Goal: Information Seeking & Learning: Learn about a topic

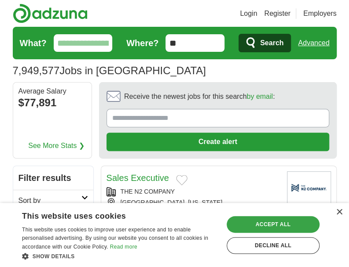
click at [268, 220] on div "Accept all" at bounding box center [272, 224] width 93 height 17
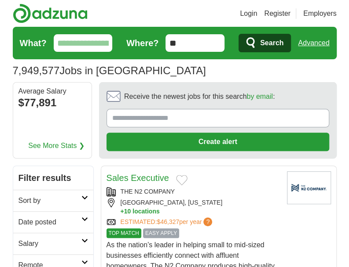
click at [84, 44] on input "What?" at bounding box center [83, 43] width 59 height 18
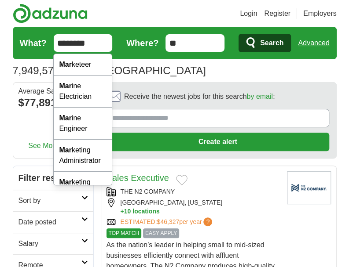
type input "********"
click at [238, 34] on button "Search" at bounding box center [264, 43] width 52 height 18
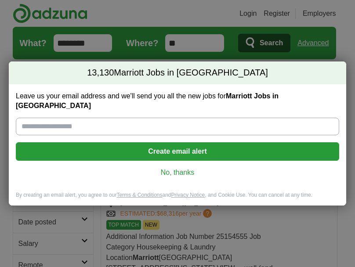
click at [67, 118] on input "Leave us your email address and we'll send you all the new jobs for Marriott Jo…" at bounding box center [178, 127] width 324 height 18
type input "**********"
click at [192, 146] on button "Create email alert" at bounding box center [178, 151] width 324 height 18
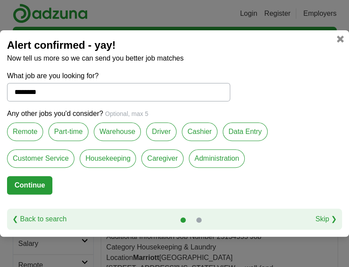
click at [56, 158] on label "Customer Service" at bounding box center [40, 159] width 67 height 18
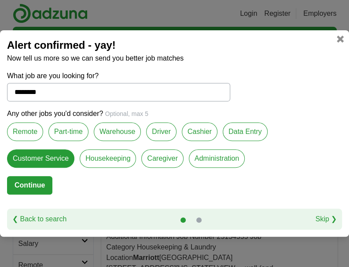
click at [221, 151] on label "Administration" at bounding box center [217, 159] width 56 height 18
click at [252, 128] on label "Data Entry" at bounding box center [245, 132] width 45 height 18
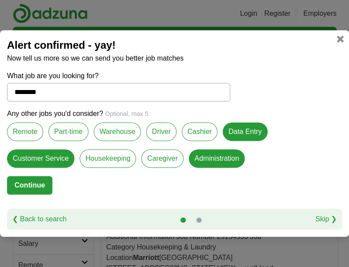
click at [231, 128] on label "Data Entry" at bounding box center [245, 132] width 45 height 18
click at [36, 183] on button "Continue" at bounding box center [29, 185] width 45 height 18
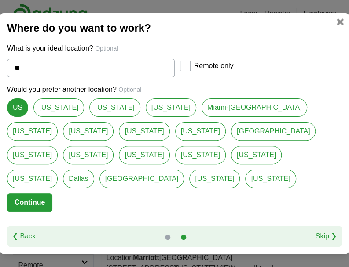
click at [89, 117] on link "[US_STATE]" at bounding box center [114, 108] width 51 height 18
type input "**********"
select select "*"
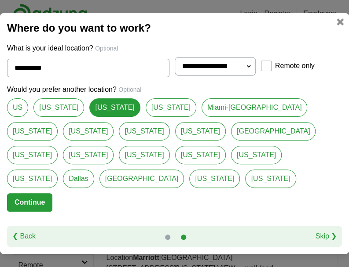
click at [24, 194] on button "Continue" at bounding box center [29, 203] width 45 height 18
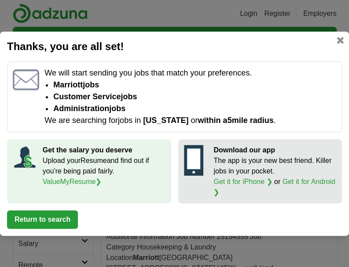
click at [60, 218] on button "Return to search" at bounding box center [42, 220] width 71 height 18
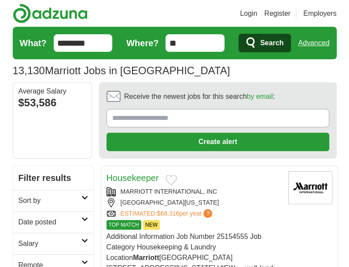
click at [186, 44] on input "**" at bounding box center [194, 43] width 59 height 18
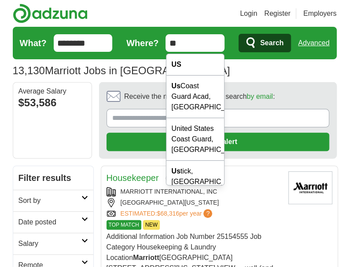
type input "*"
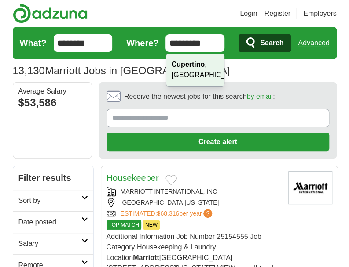
click at [203, 63] on strong "Cupertino" at bounding box center [188, 64] width 33 height 7
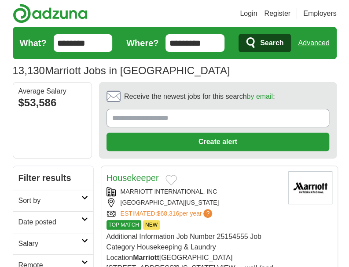
type input "**********"
click at [266, 37] on span "Search" at bounding box center [271, 43] width 23 height 18
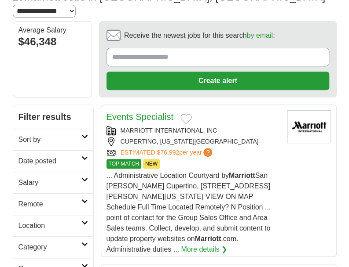
scroll to position [88, 0]
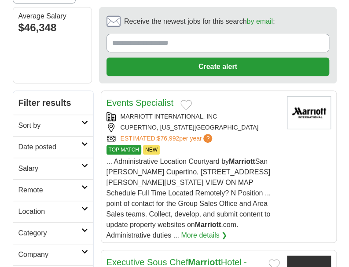
click at [157, 98] on link "Events Specialist" at bounding box center [139, 103] width 67 height 10
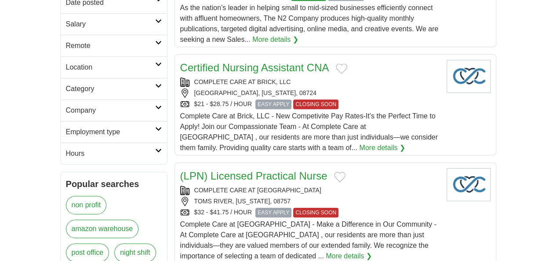
scroll to position [396, 0]
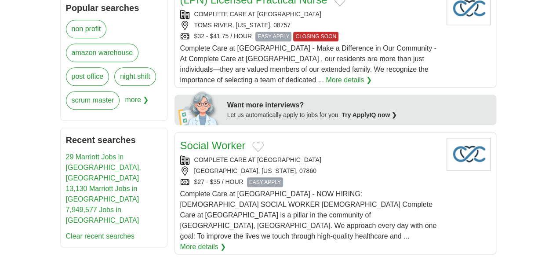
click at [80, 153] on link "29 Marriott Jobs in [GEOGRAPHIC_DATA], [GEOGRAPHIC_DATA]" at bounding box center [103, 167] width 75 height 29
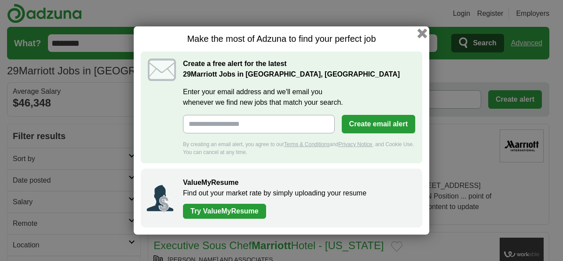
click at [419, 35] on button "button" at bounding box center [422, 34] width 10 height 10
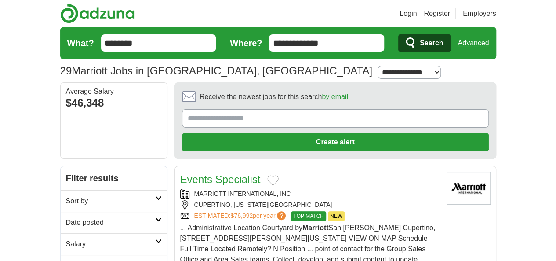
click at [195, 173] on link "Events Specialist" at bounding box center [220, 179] width 80 height 12
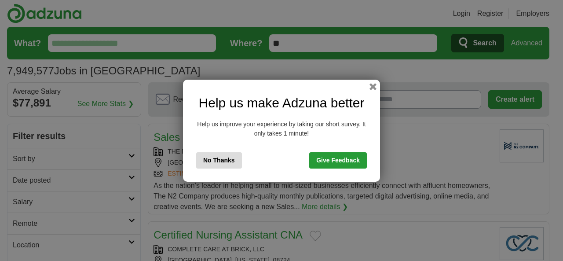
click at [227, 157] on button "No Thanks" at bounding box center [219, 160] width 46 height 16
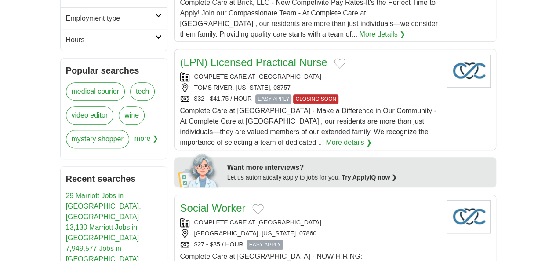
scroll to position [220, 0]
